Goal: Task Accomplishment & Management: Manage account settings

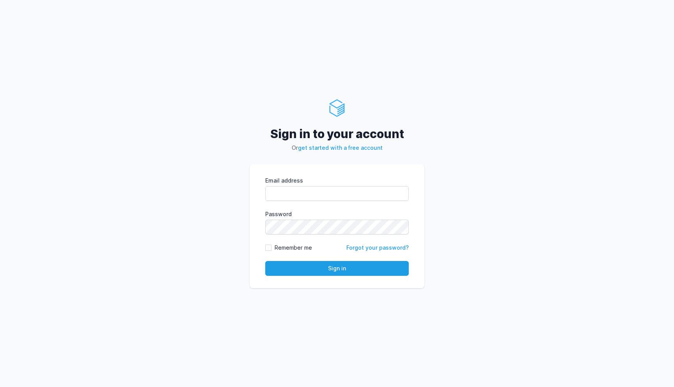
click at [316, 184] on label "Email address" at bounding box center [336, 181] width 143 height 8
click at [316, 186] on input "Email address" at bounding box center [336, 193] width 143 height 15
paste input "devops@soak.co.uk"
click at [317, 189] on input "devops@soak.co.uk" at bounding box center [336, 193] width 143 height 15
type input "devops@soak.co.uk"
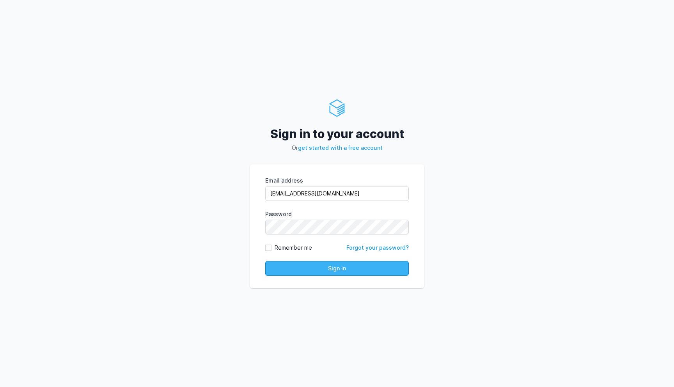
click at [343, 269] on button "Sign in" at bounding box center [336, 268] width 143 height 15
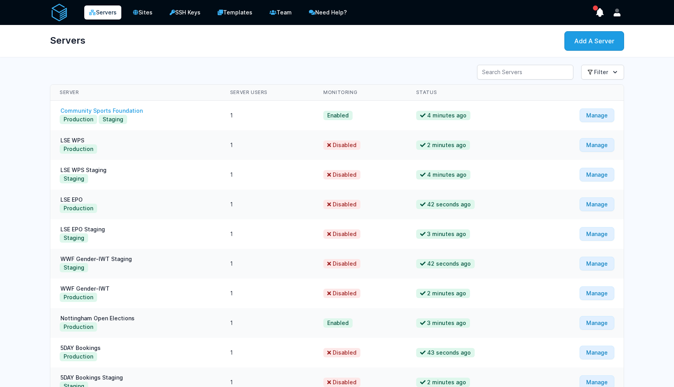
click at [125, 110] on link "Community Sports Foundation" at bounding box center [102, 110] width 84 height 7
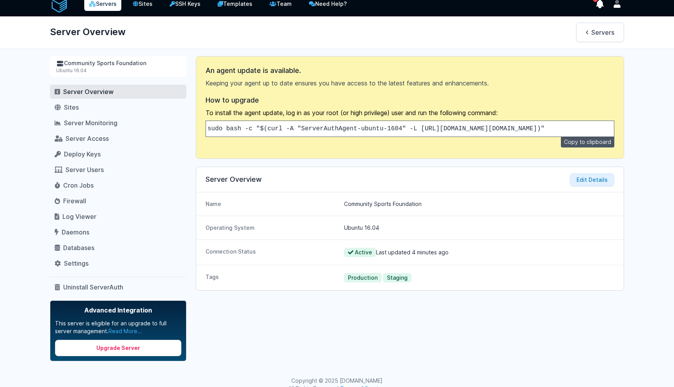
scroll to position [11, 0]
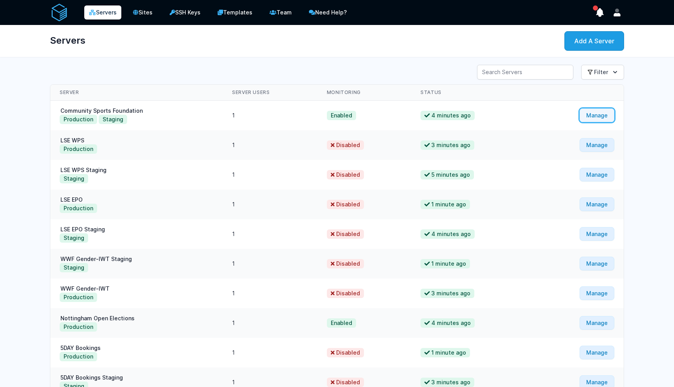
click at [609, 117] on link "Manage" at bounding box center [596, 115] width 35 height 14
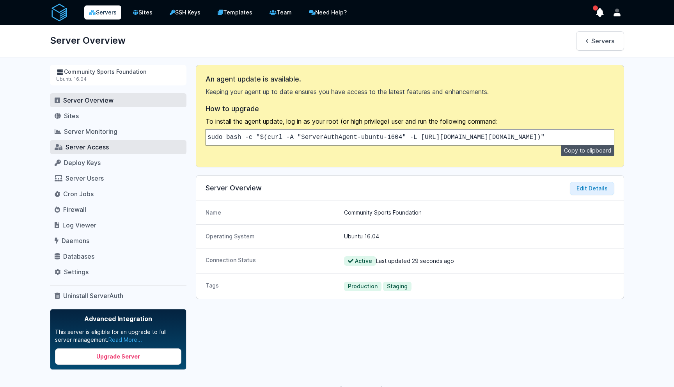
click at [88, 150] on span "Server Access" at bounding box center [87, 147] width 43 height 8
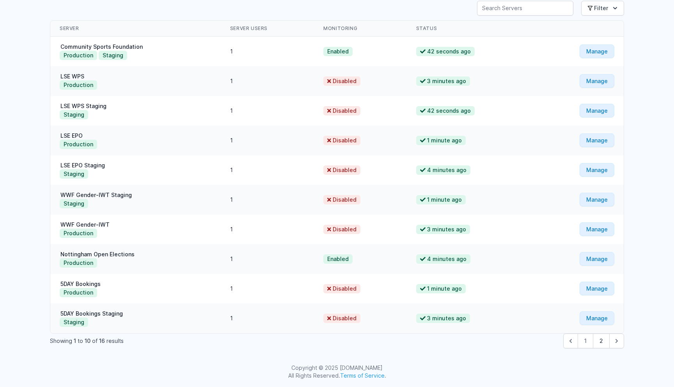
scroll to position [64, 0]
click at [602, 340] on button "2" at bounding box center [601, 340] width 17 height 15
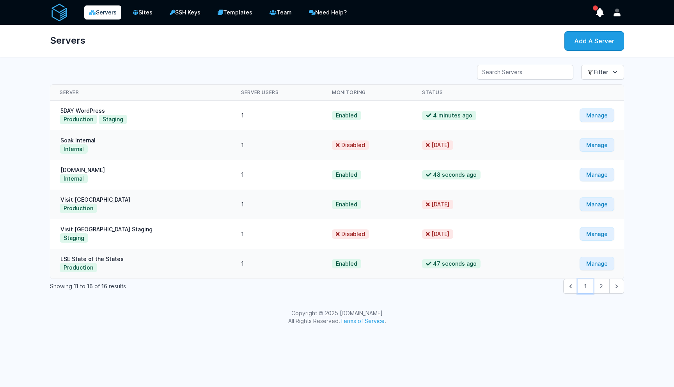
click at [587, 289] on button "1" at bounding box center [585, 286] width 16 height 15
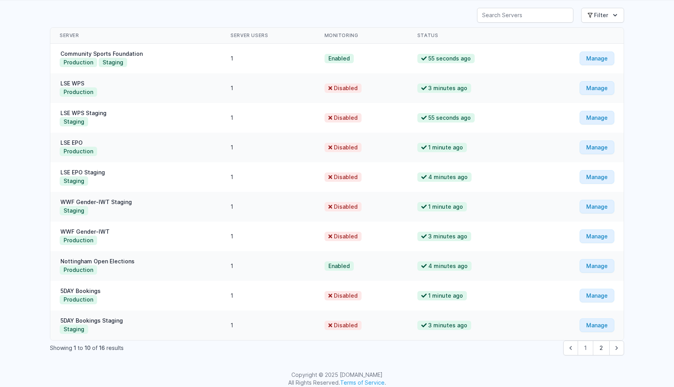
scroll to position [64, 0]
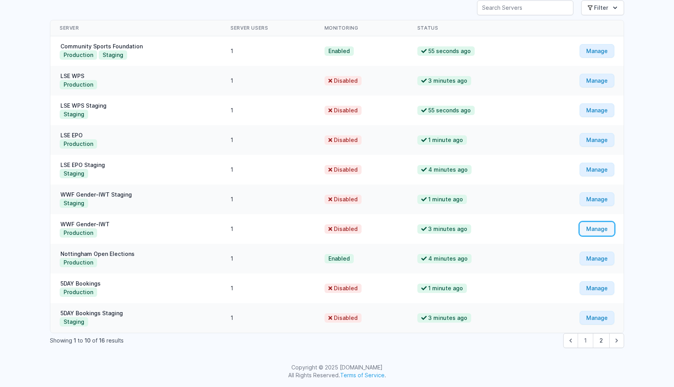
click at [600, 227] on link "Manage" at bounding box center [596, 229] width 35 height 14
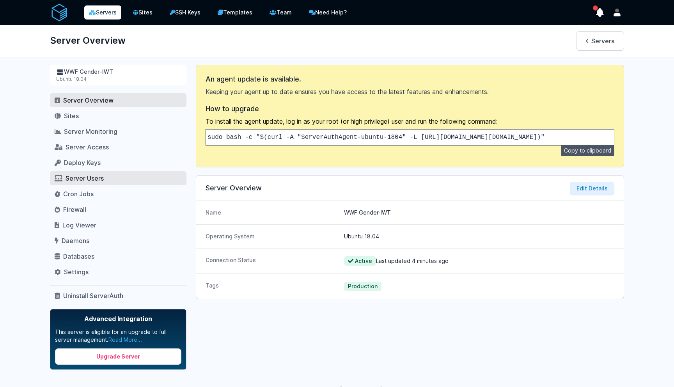
click at [112, 179] on link "Server Users" at bounding box center [118, 178] width 136 height 14
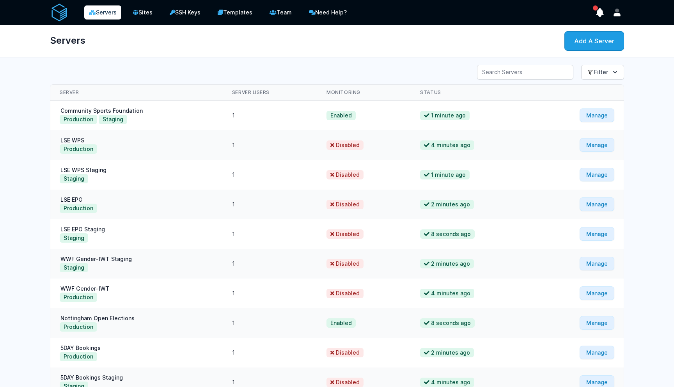
scroll to position [64, 0]
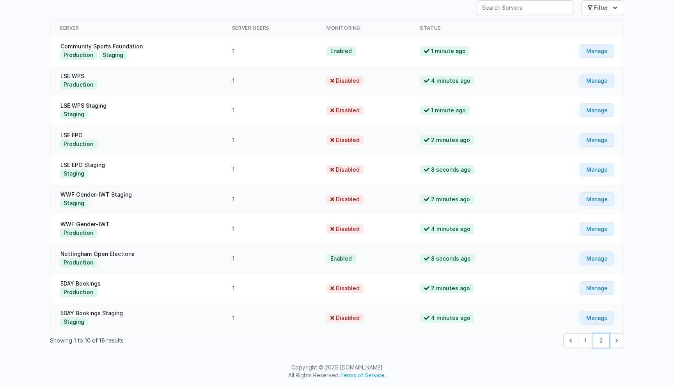
click at [605, 342] on button "2" at bounding box center [601, 340] width 17 height 15
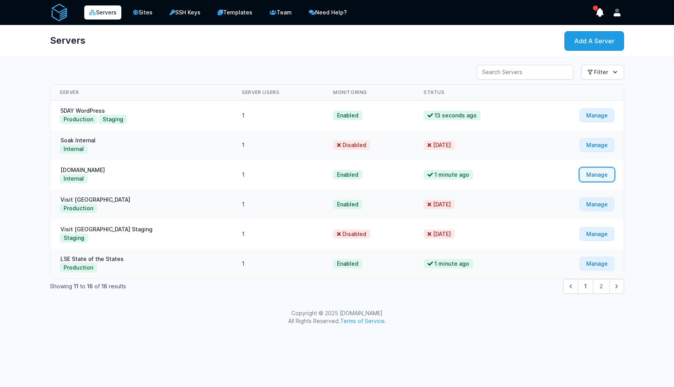
click at [596, 175] on link "Manage" at bounding box center [596, 175] width 35 height 14
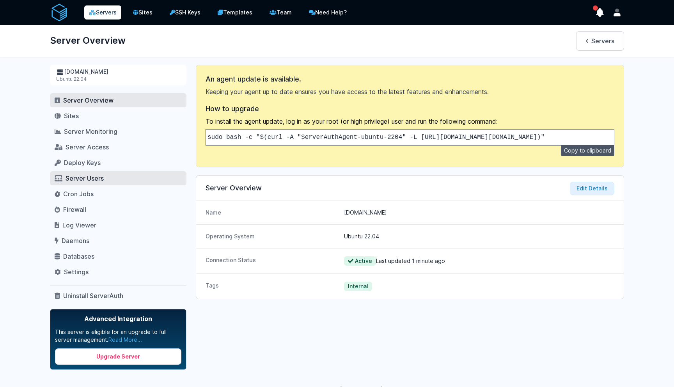
click at [90, 180] on span "Server Users" at bounding box center [85, 178] width 38 height 8
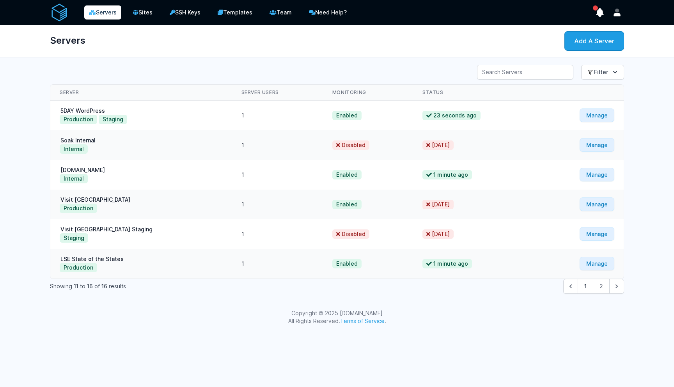
click at [615, 149] on td "Manage" at bounding box center [580, 145] width 87 height 30
click at [606, 146] on link "Manage" at bounding box center [596, 145] width 35 height 14
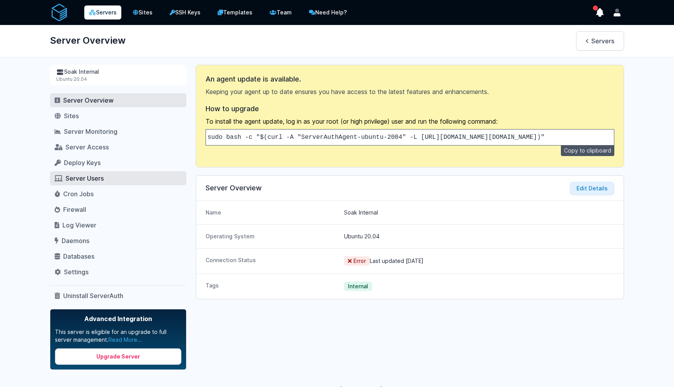
click at [103, 180] on span "Server Users" at bounding box center [85, 178] width 38 height 8
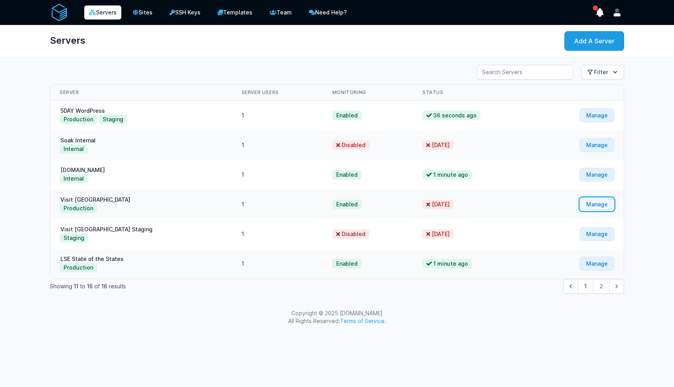
click at [613, 202] on link "Manage" at bounding box center [596, 204] width 35 height 14
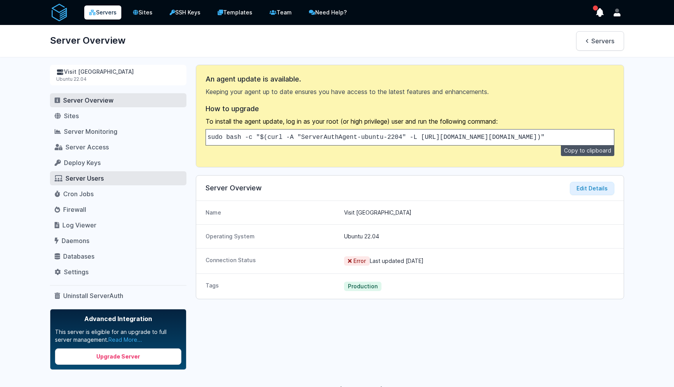
click at [94, 182] on link "Server Users" at bounding box center [118, 178] width 136 height 14
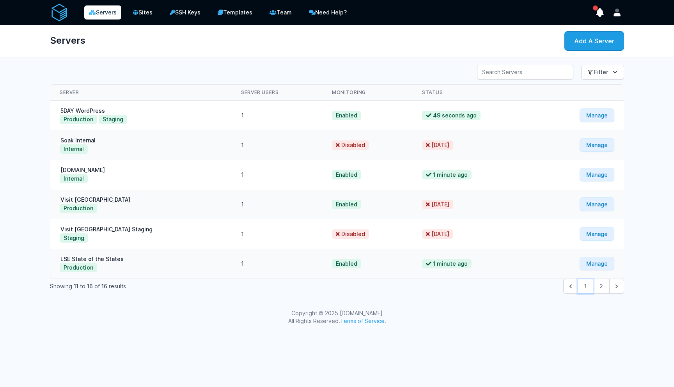
click at [585, 282] on button "1" at bounding box center [585, 286] width 16 height 15
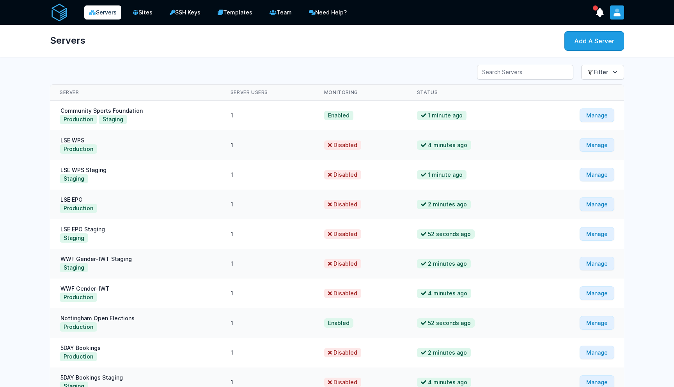
click at [622, 14] on button "User menu" at bounding box center [617, 12] width 14 height 14
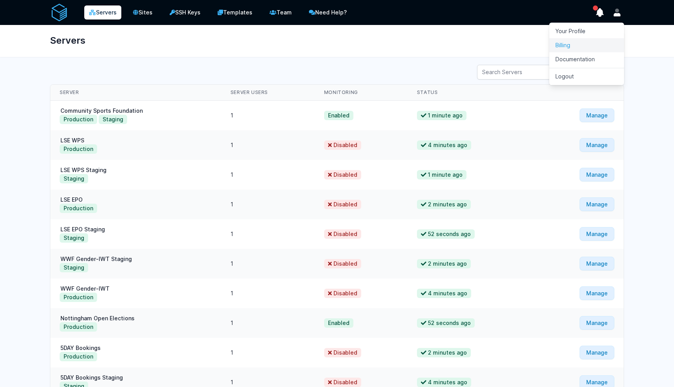
click at [575, 46] on link "Billing" at bounding box center [586, 45] width 75 height 14
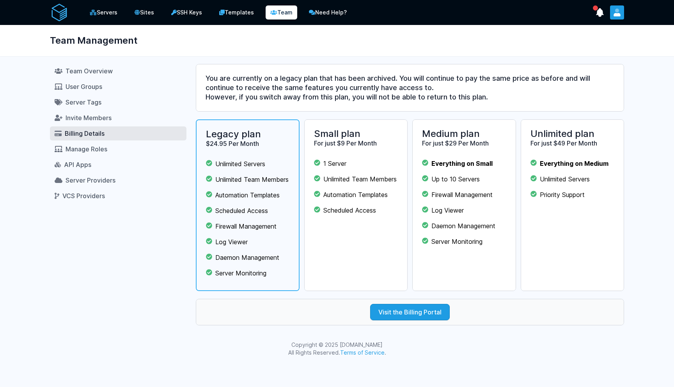
click at [620, 9] on icon "User menu" at bounding box center [617, 13] width 8 height 8
click at [607, 75] on link "Logout" at bounding box center [586, 76] width 75 height 14
